Goal: Information Seeking & Learning: Learn about a topic

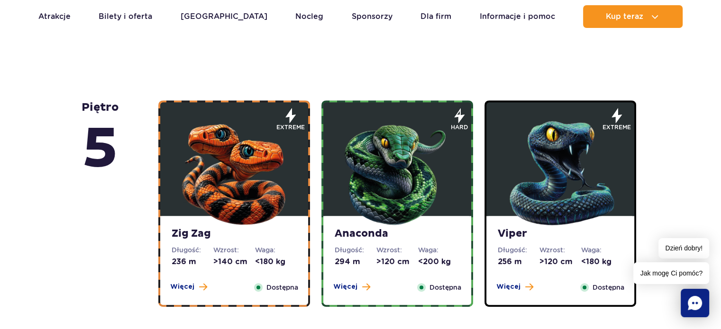
scroll to position [546, 0]
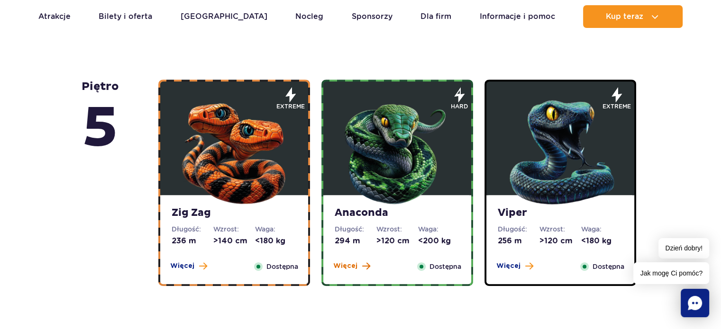
click at [348, 267] on span "Więcej" at bounding box center [345, 266] width 24 height 9
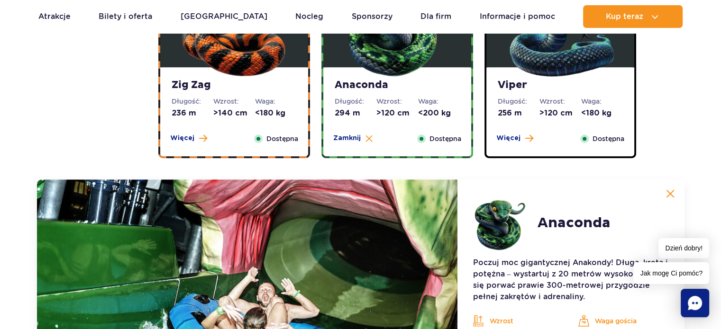
scroll to position [796, 0]
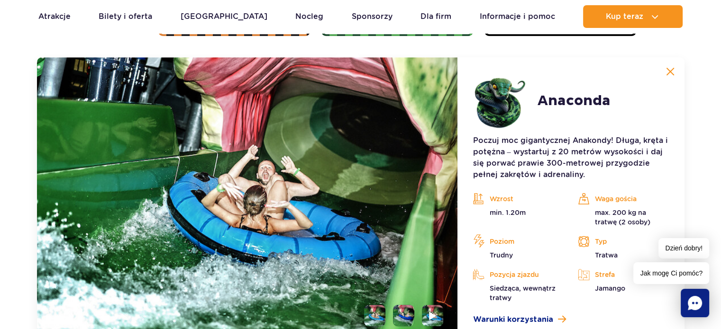
click at [667, 72] on img at bounding box center [670, 71] width 9 height 9
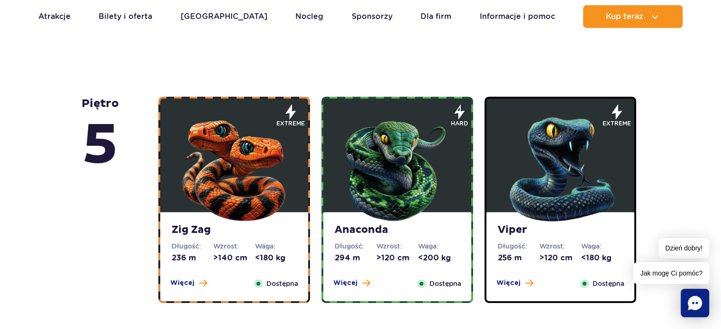
scroll to position [509, 0]
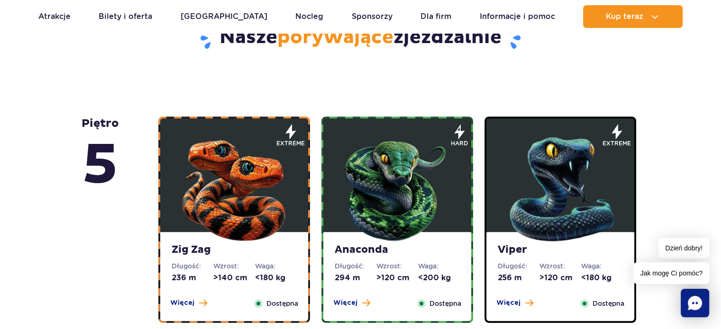
click at [581, 151] on img at bounding box center [560, 187] width 114 height 114
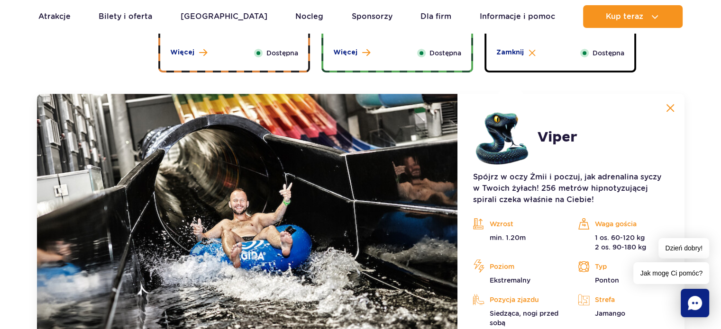
scroll to position [749, 0]
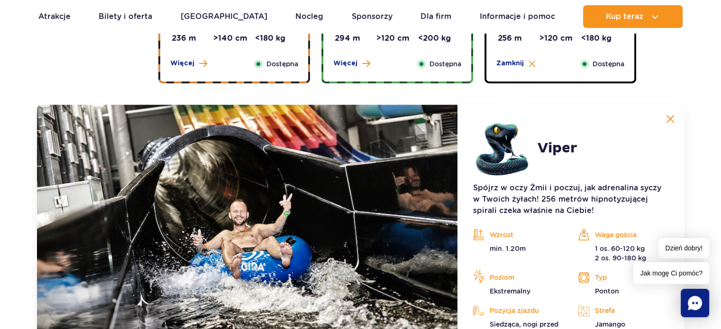
click at [668, 117] on img at bounding box center [670, 119] width 9 height 9
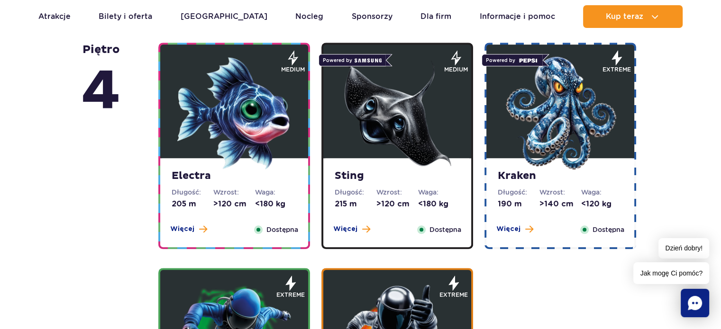
scroll to position [831, 0]
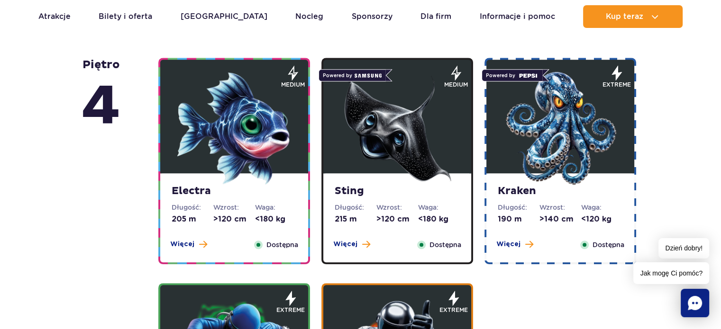
click at [612, 154] on img at bounding box center [560, 129] width 114 height 114
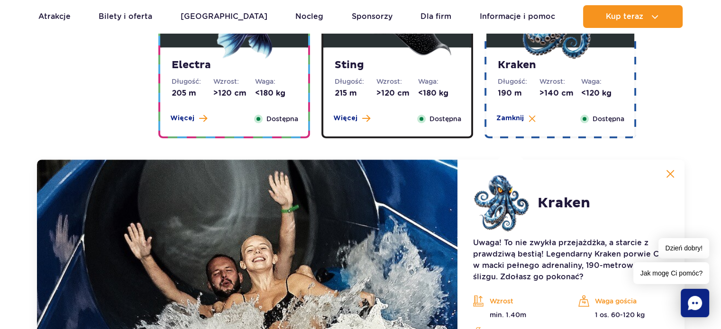
scroll to position [1059, 0]
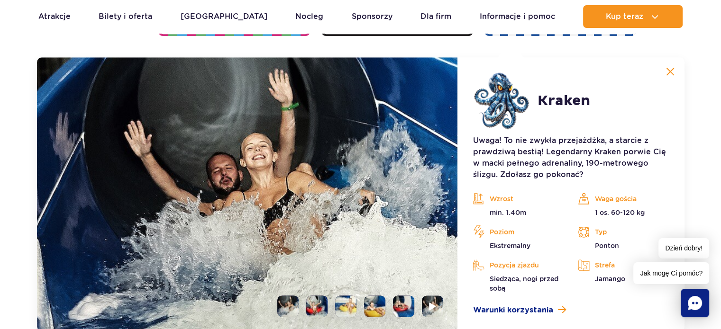
click at [668, 75] on img at bounding box center [670, 71] width 9 height 9
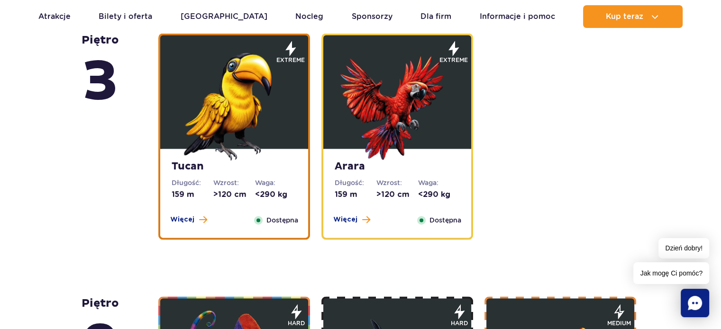
scroll to position [1354, 0]
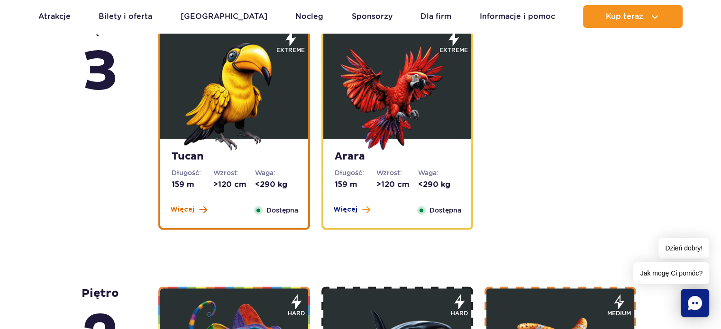
click at [199, 210] on span at bounding box center [203, 210] width 8 height 9
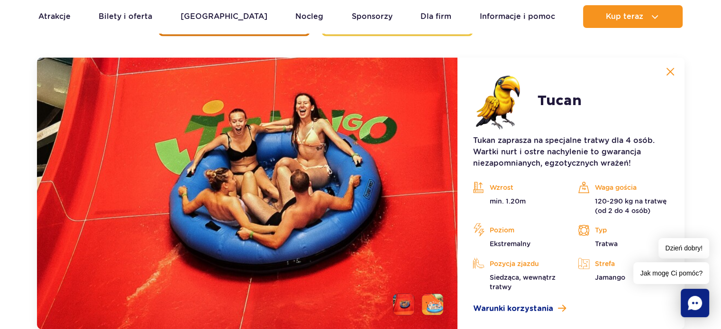
scroll to position [1548, 0]
click at [669, 69] on img at bounding box center [670, 71] width 9 height 9
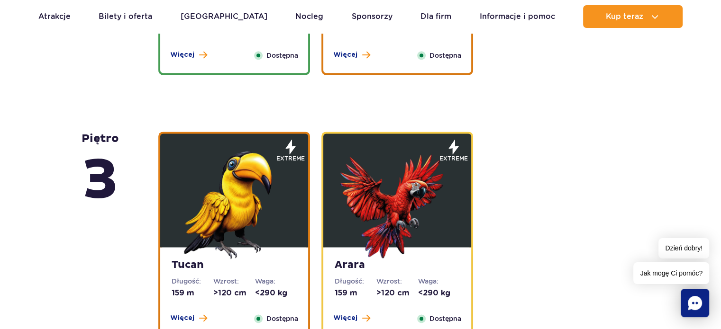
scroll to position [1226, 0]
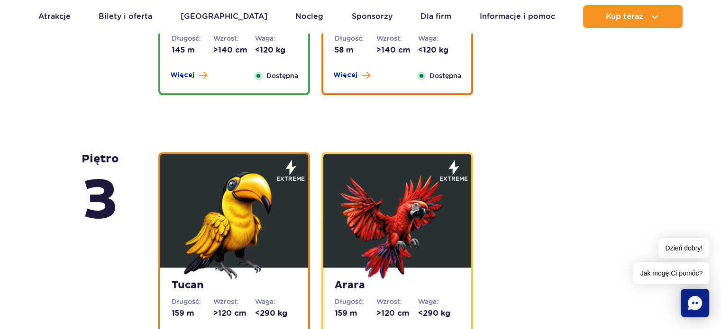
click at [445, 196] on img at bounding box center [397, 223] width 114 height 114
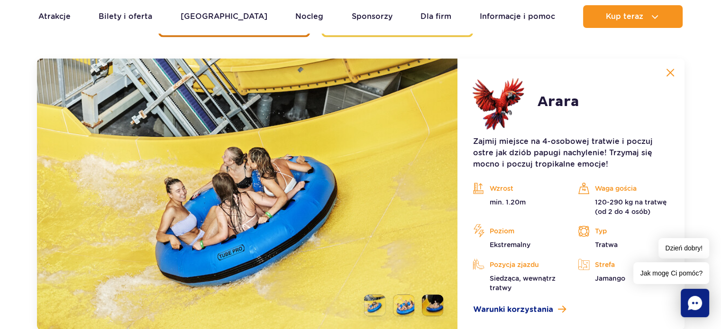
scroll to position [1548, 0]
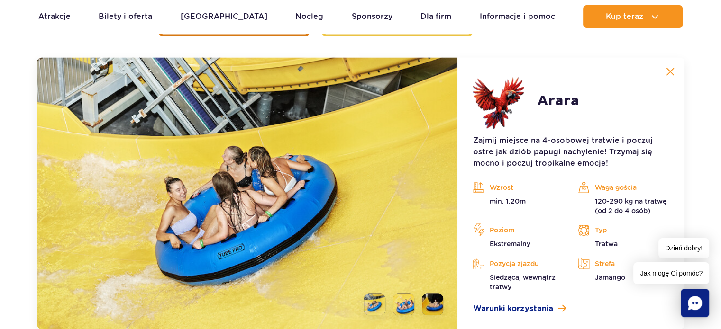
click at [666, 70] on img at bounding box center [670, 71] width 9 height 9
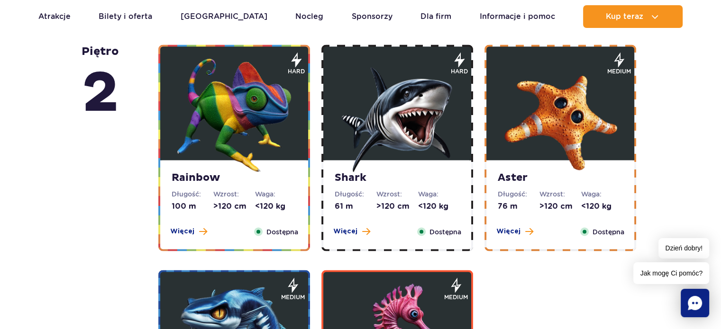
scroll to position [1581, 0]
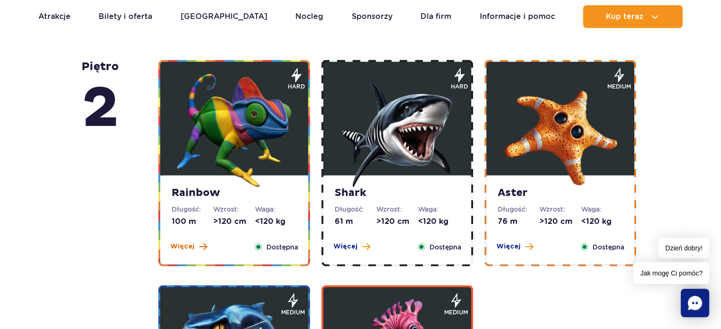
click at [193, 247] on button "Więcej" at bounding box center [188, 246] width 37 height 9
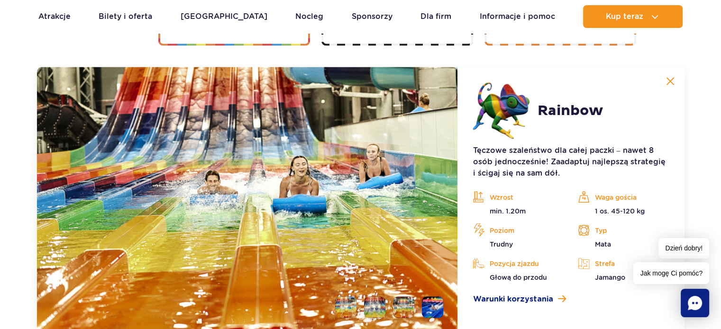
scroll to position [1812, 0]
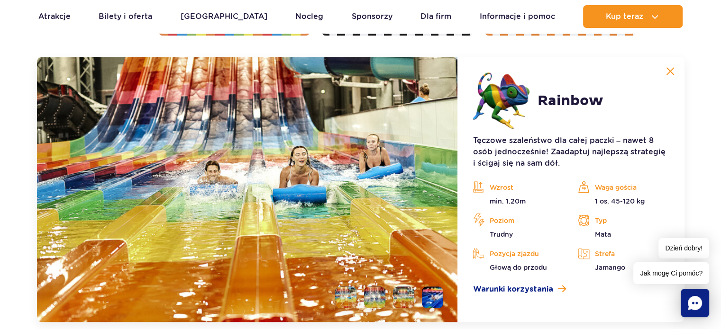
click at [663, 68] on button at bounding box center [669, 71] width 19 height 19
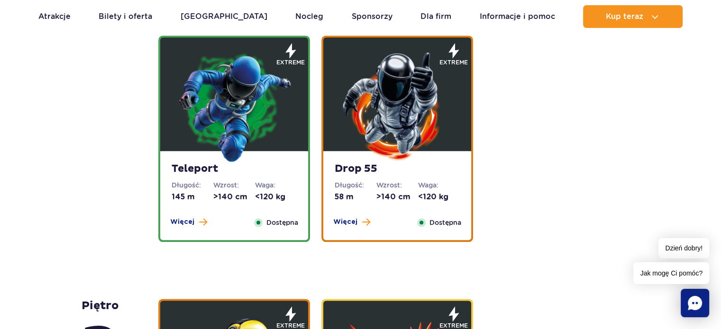
scroll to position [1069, 0]
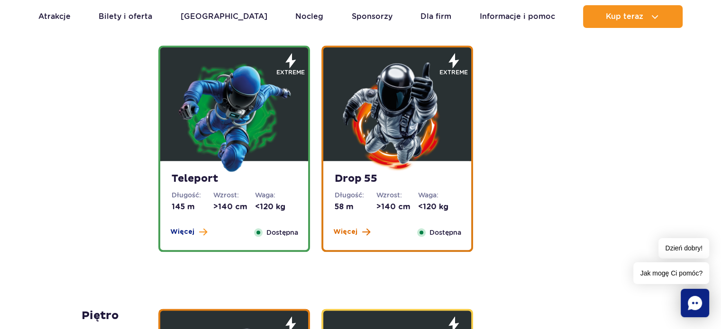
click at [351, 233] on span "Więcej" at bounding box center [345, 231] width 24 height 9
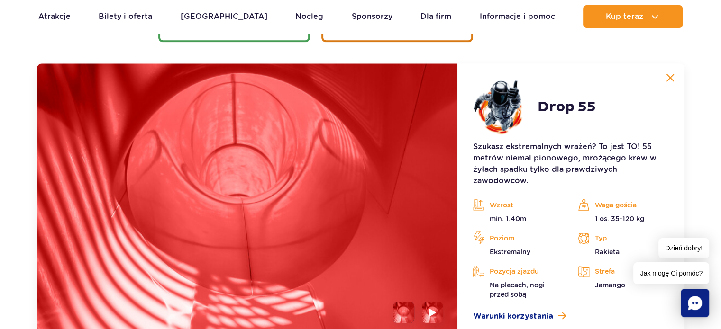
scroll to position [1285, 0]
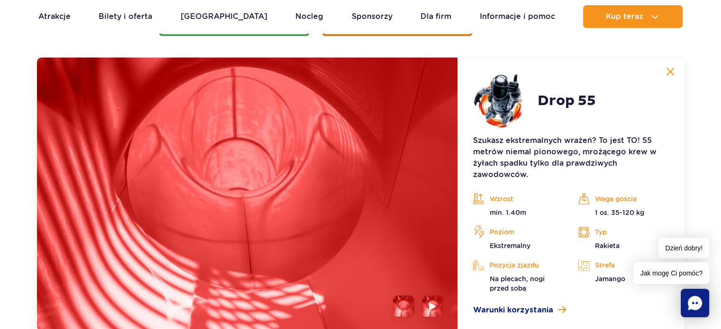
click at [667, 63] on button at bounding box center [669, 71] width 19 height 19
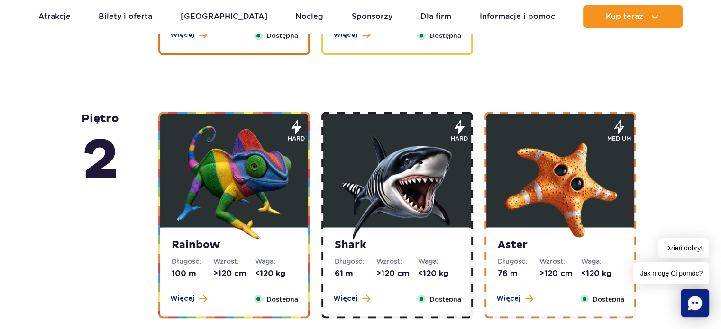
scroll to position [1534, 0]
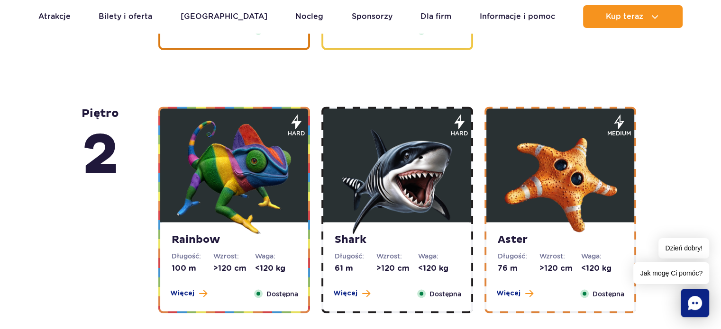
click at [370, 185] on img at bounding box center [397, 177] width 114 height 114
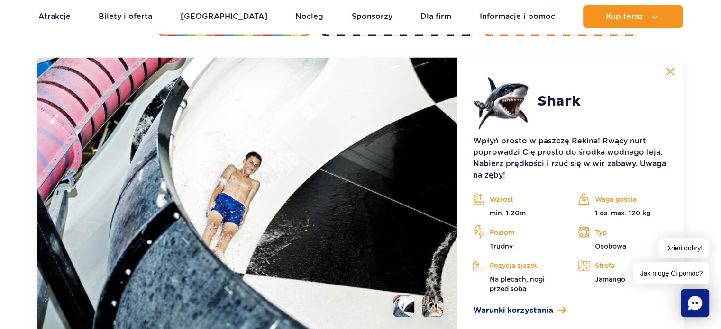
scroll to position [1812, 0]
click at [671, 75] on button at bounding box center [669, 71] width 19 height 19
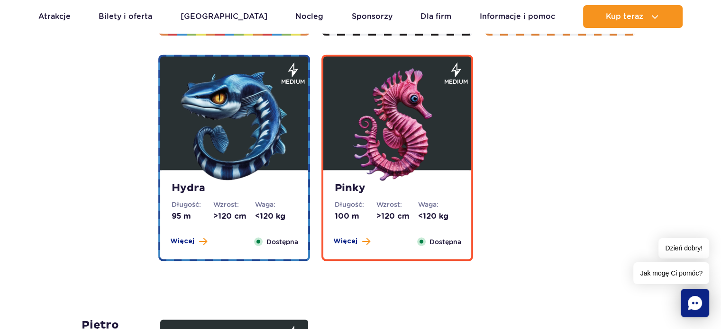
click at [272, 170] on img at bounding box center [234, 126] width 114 height 114
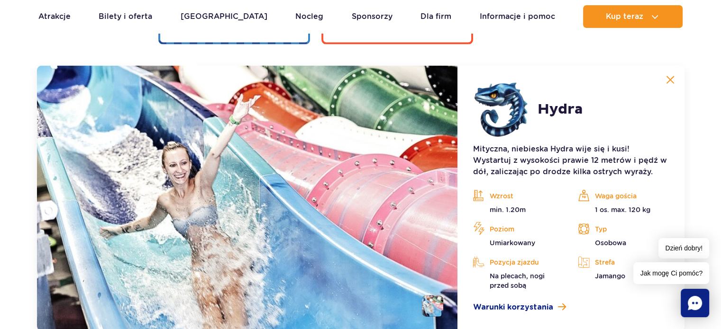
scroll to position [2037, 0]
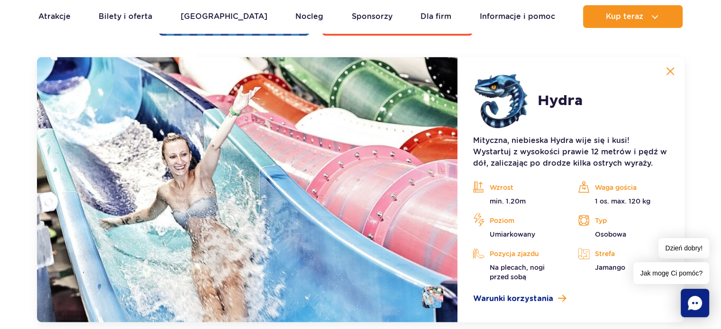
click at [669, 73] on img at bounding box center [670, 71] width 9 height 9
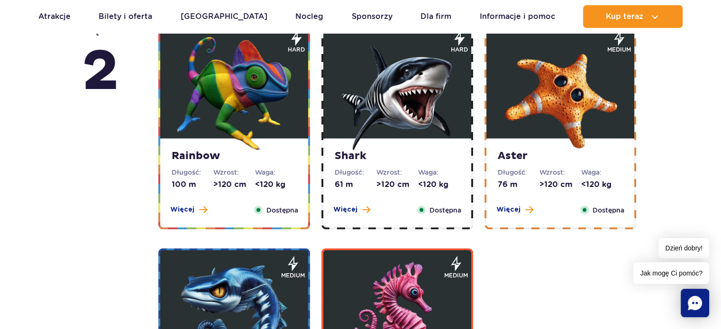
click at [580, 140] on img at bounding box center [560, 93] width 114 height 114
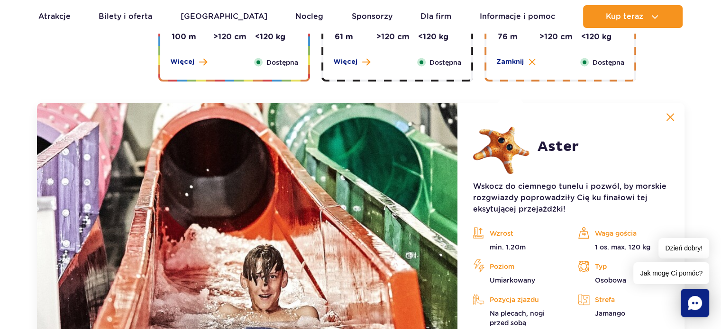
scroll to position [1812, 0]
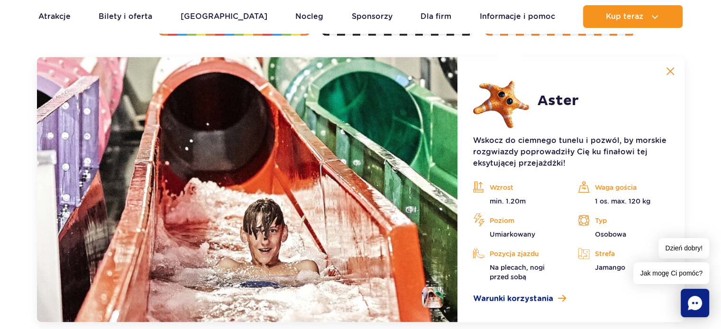
click at [669, 68] on img at bounding box center [670, 71] width 9 height 9
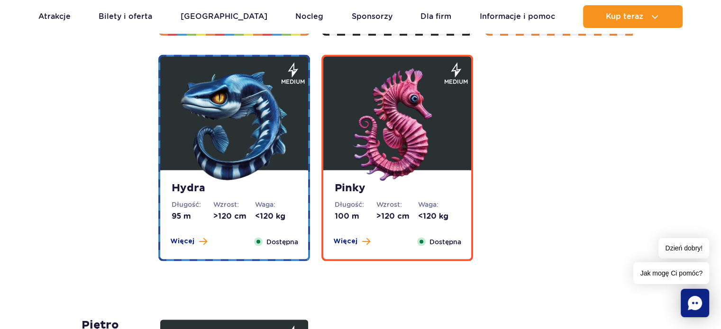
click at [373, 166] on img at bounding box center [397, 126] width 114 height 114
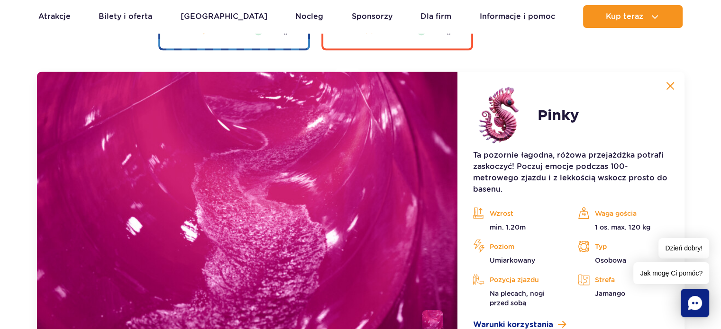
scroll to position [2037, 0]
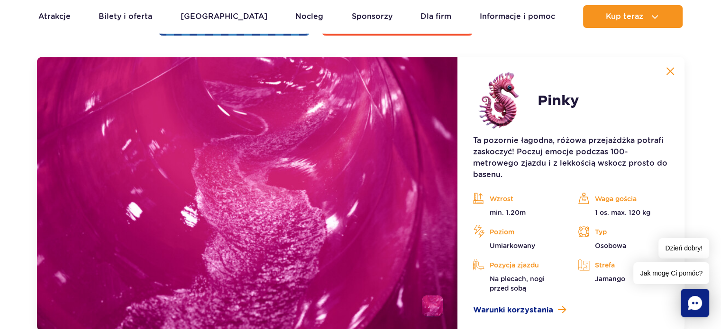
click at [665, 75] on button at bounding box center [669, 71] width 19 height 19
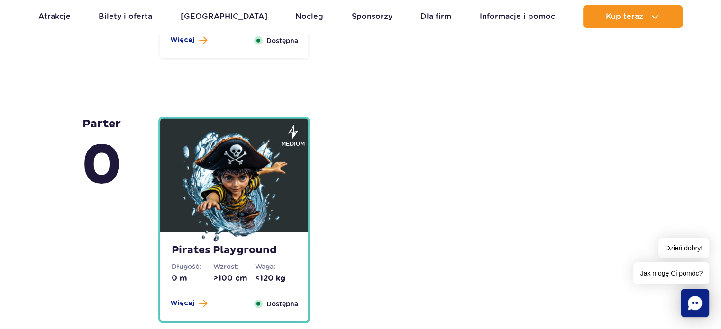
scroll to position [2231, 0]
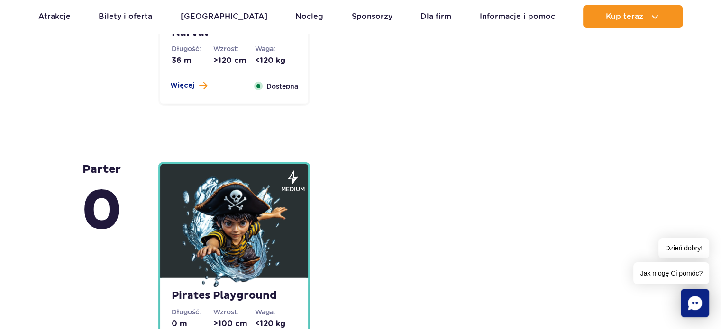
click at [244, 200] on img at bounding box center [234, 233] width 114 height 114
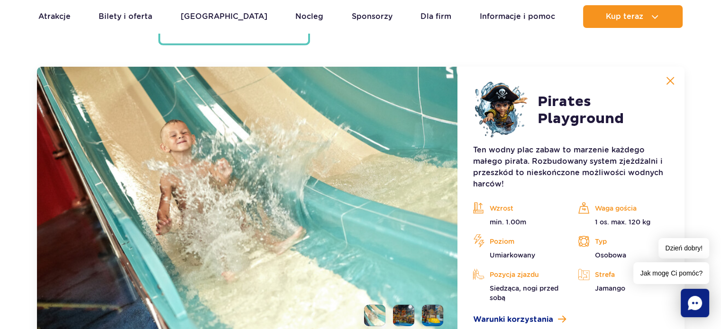
scroll to position [2564, 0]
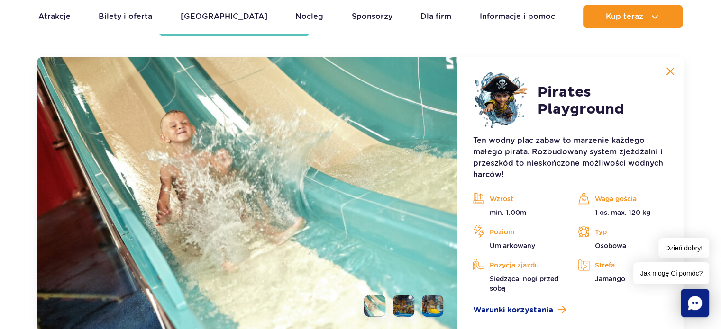
click at [397, 314] on li at bounding box center [403, 306] width 21 height 21
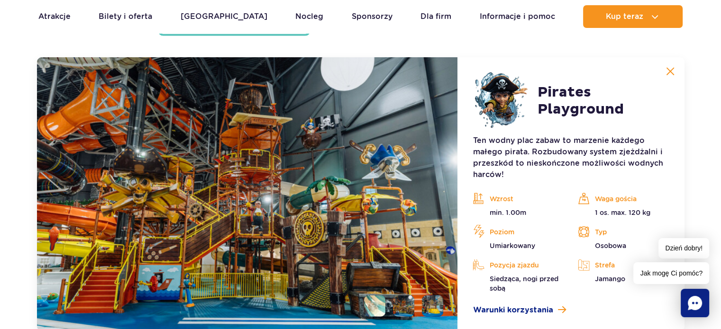
click at [668, 74] on img at bounding box center [670, 71] width 9 height 9
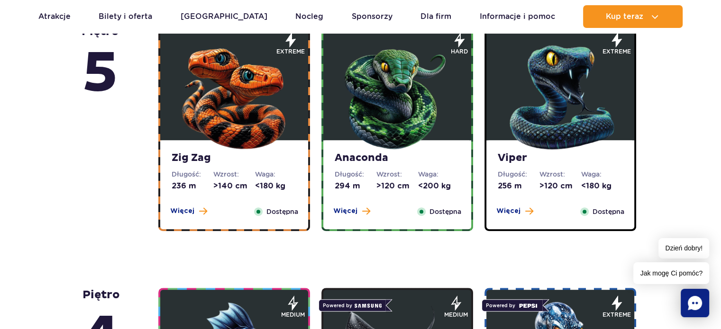
scroll to position [586, 0]
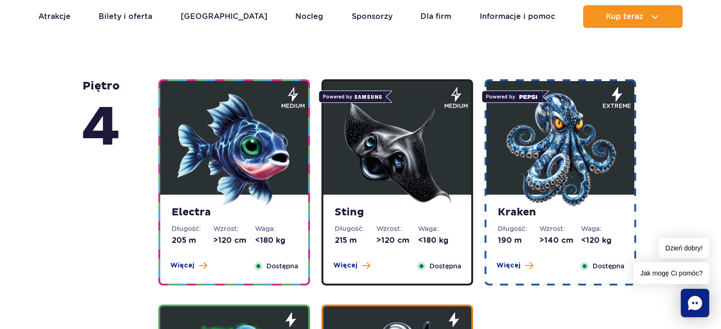
click at [529, 144] on img at bounding box center [560, 150] width 114 height 114
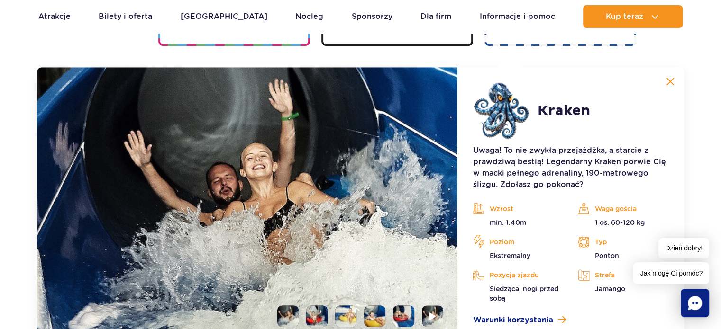
scroll to position [1059, 0]
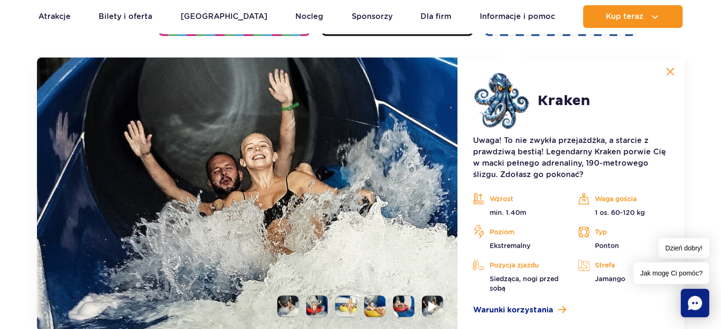
click at [426, 307] on li at bounding box center [432, 306] width 21 height 21
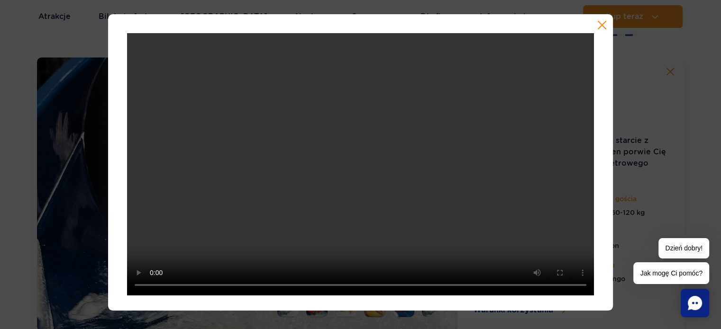
drag, startPoint x: 601, startPoint y: 26, endPoint x: 601, endPoint y: 31, distance: 5.2
click at [601, 31] on div at bounding box center [360, 162] width 505 height 297
click at [600, 23] on button "button" at bounding box center [601, 24] width 9 height 9
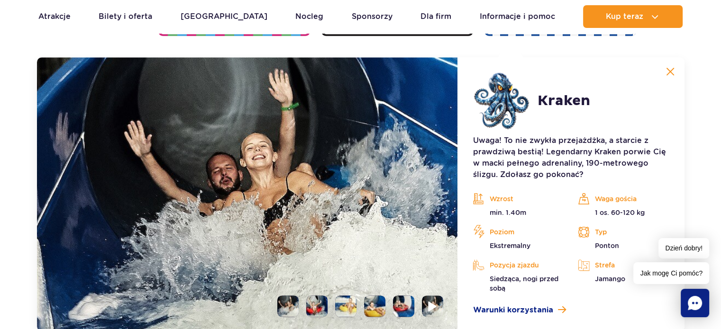
click at [432, 305] on img at bounding box center [432, 306] width 9 height 11
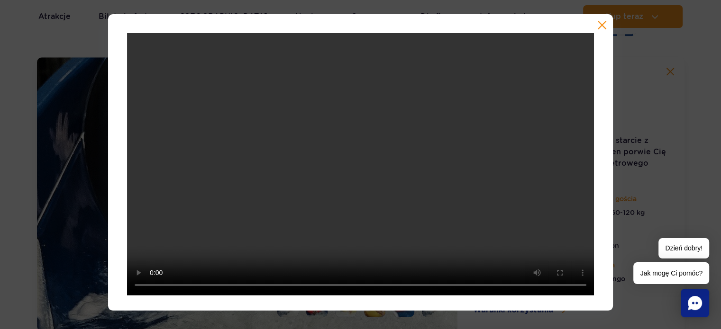
click at [603, 25] on button "button" at bounding box center [601, 24] width 9 height 9
